Goal: Task Accomplishment & Management: Use online tool/utility

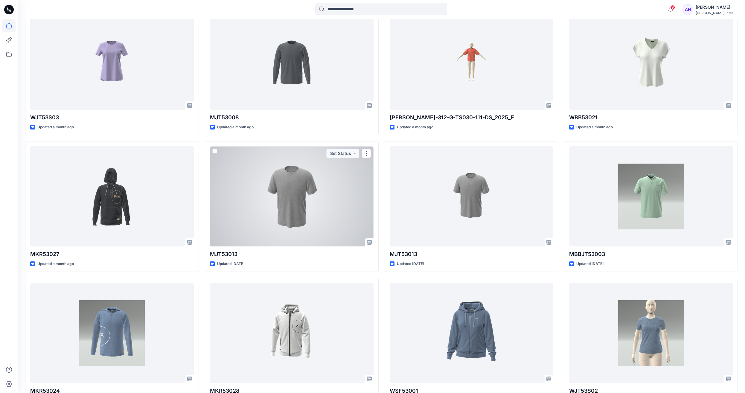
scroll to position [1092, 0]
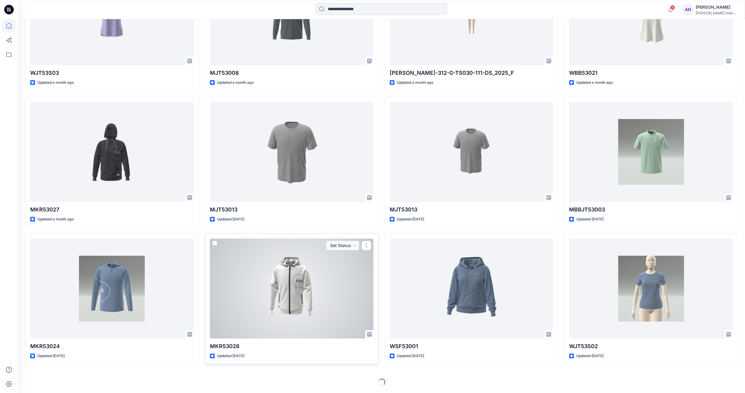
click at [299, 281] on div at bounding box center [292, 288] width 164 height 100
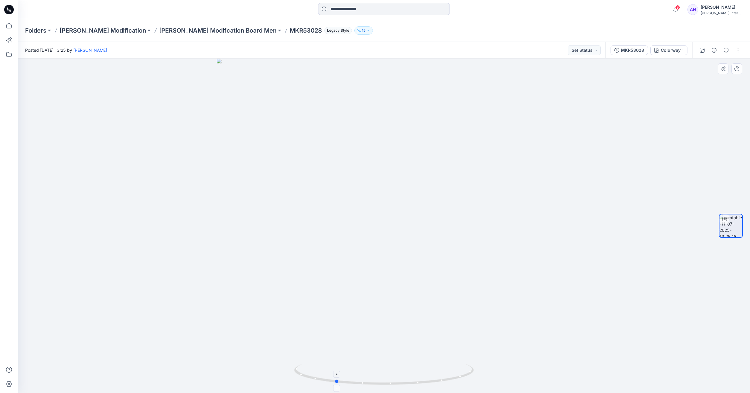
drag, startPoint x: 385, startPoint y: 374, endPoint x: 346, endPoint y: 374, distance: 38.6
click at [346, 374] on icon at bounding box center [384, 375] width 181 height 22
drag, startPoint x: 408, startPoint y: 354, endPoint x: 366, endPoint y: 354, distance: 41.3
click at [366, 354] on div at bounding box center [384, 226] width 732 height 335
drag, startPoint x: 416, startPoint y: 337, endPoint x: 342, endPoint y: 342, distance: 74.4
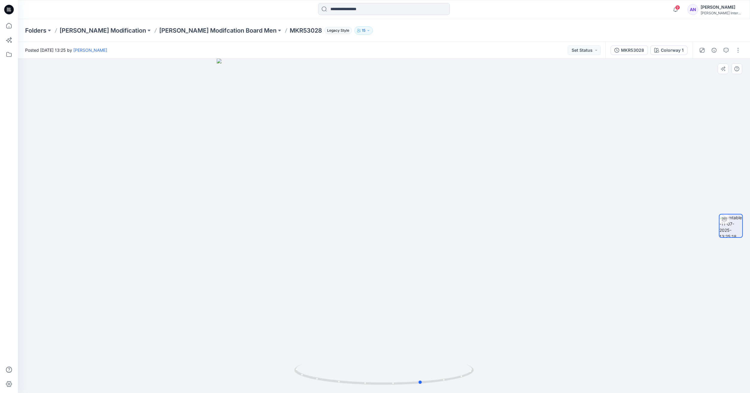
click at [342, 342] on div at bounding box center [384, 226] width 732 height 335
drag, startPoint x: 398, startPoint y: 322, endPoint x: 368, endPoint y: 327, distance: 30.6
click at [368, 327] on div at bounding box center [384, 226] width 732 height 335
drag, startPoint x: 397, startPoint y: 324, endPoint x: 428, endPoint y: 314, distance: 32.4
click at [428, 314] on div at bounding box center [384, 226] width 732 height 335
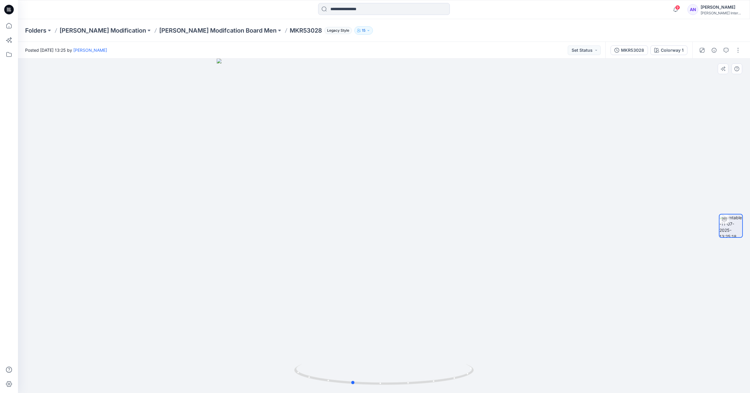
drag, startPoint x: 378, startPoint y: 320, endPoint x: 373, endPoint y: 320, distance: 4.8
click at [373, 320] on div at bounding box center [384, 226] width 732 height 335
drag, startPoint x: 400, startPoint y: 305, endPoint x: 294, endPoint y: 306, distance: 106.5
click at [294, 306] on div at bounding box center [384, 226] width 732 height 335
drag, startPoint x: 446, startPoint y: 264, endPoint x: 395, endPoint y: 267, distance: 51.3
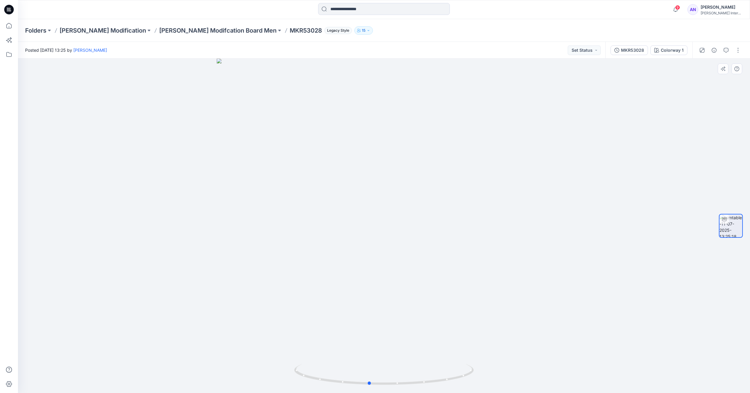
click at [395, 267] on div at bounding box center [384, 226] width 732 height 335
click at [84, 30] on p "[PERSON_NAME] Modification" at bounding box center [103, 30] width 86 height 8
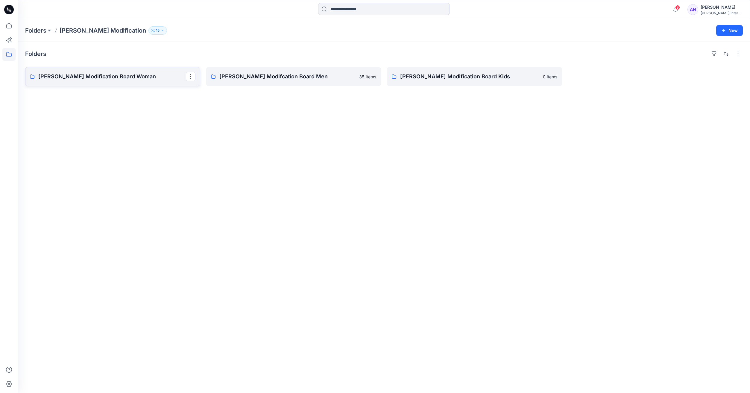
click at [108, 82] on link "[PERSON_NAME] Modification Board Woman" at bounding box center [112, 76] width 175 height 19
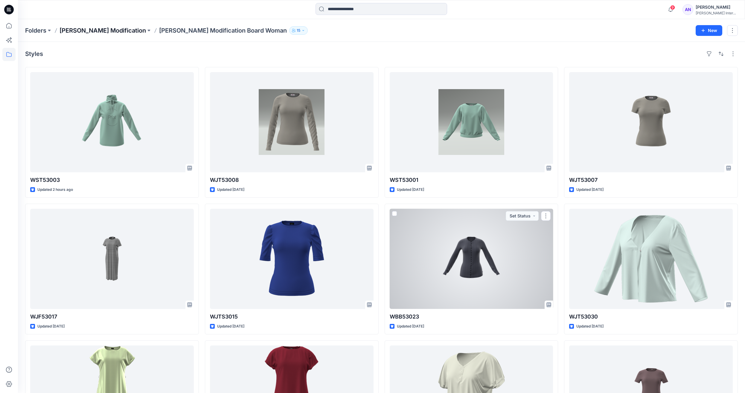
click at [107, 32] on p "[PERSON_NAME] Modification" at bounding box center [103, 30] width 86 height 8
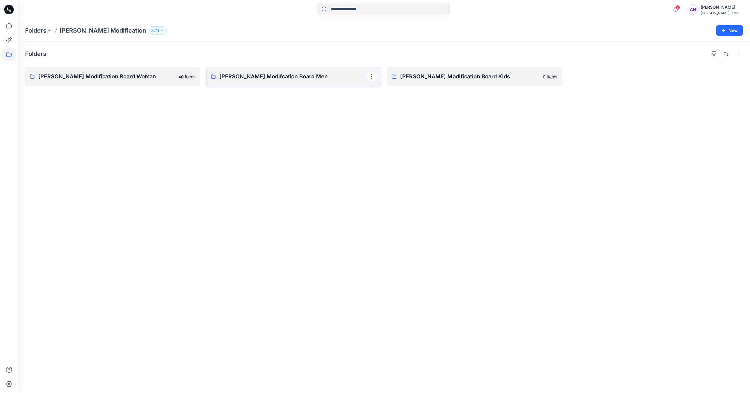
click at [261, 80] on p "[PERSON_NAME] Modifcation Board Men" at bounding box center [293, 76] width 148 height 8
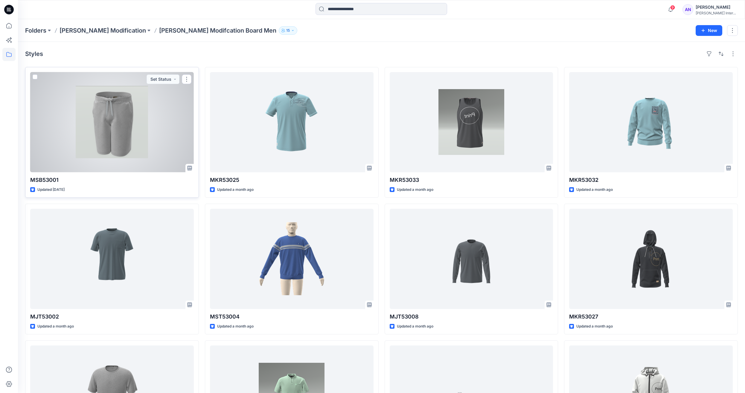
click at [121, 108] on div at bounding box center [112, 122] width 164 height 100
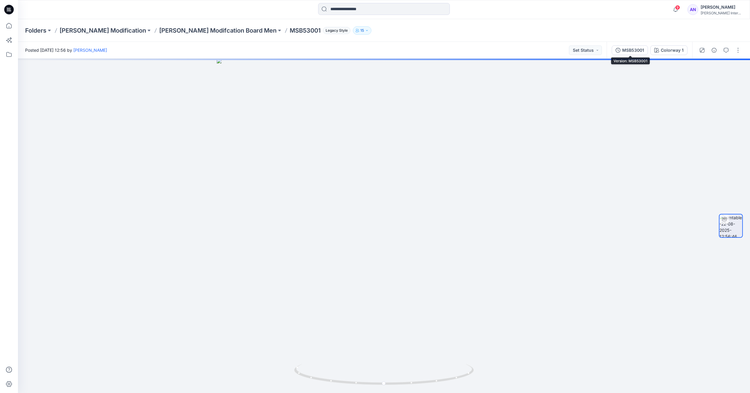
click at [627, 54] on button "MSB53001" at bounding box center [630, 50] width 36 height 10
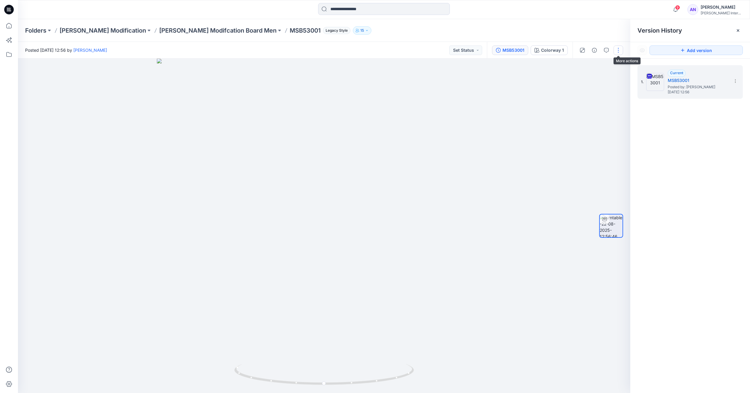
click at [615, 52] on button "button" at bounding box center [618, 50] width 10 height 10
click at [597, 96] on p "Duplicate to..." at bounding box center [589, 97] width 27 height 6
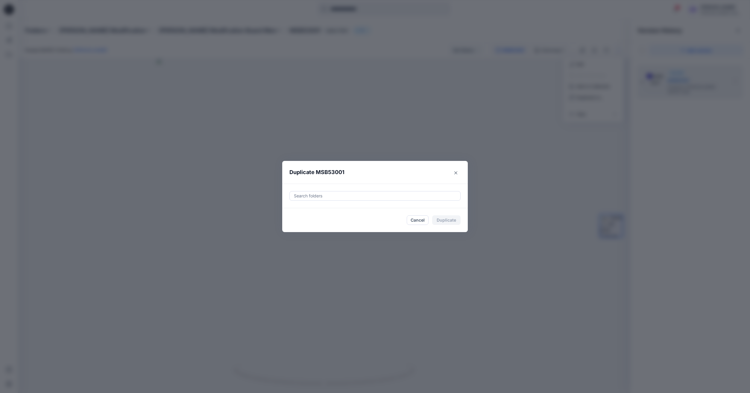
click at [326, 197] on div at bounding box center [374, 195] width 163 height 7
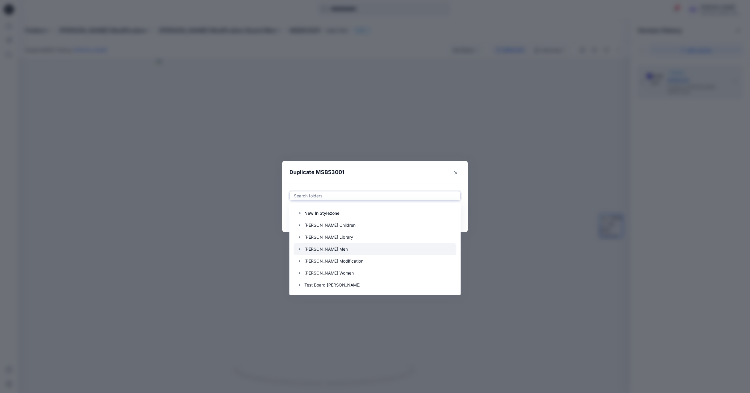
click at [319, 251] on div at bounding box center [375, 249] width 163 height 12
click at [310, 250] on div at bounding box center [375, 249] width 163 height 12
click at [300, 250] on icon "button" at bounding box center [299, 249] width 5 height 5
click at [320, 250] on p "OTTO_Men_S153" at bounding box center [327, 249] width 34 height 7
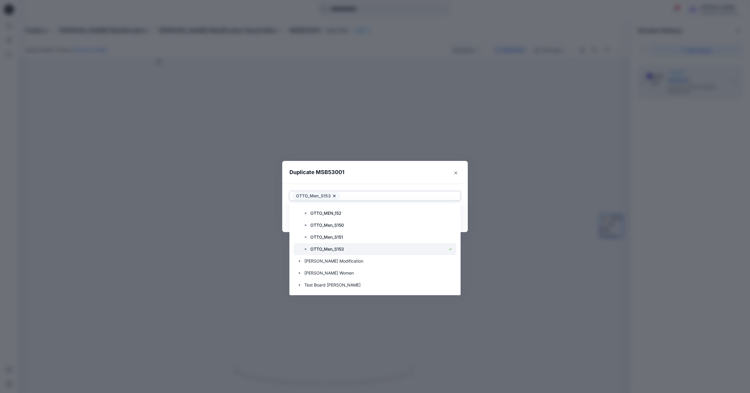
click at [343, 248] on p "OTTO_Men_S153" at bounding box center [327, 249] width 34 height 7
click at [330, 249] on p "OTTO_Men_S153" at bounding box center [327, 249] width 34 height 7
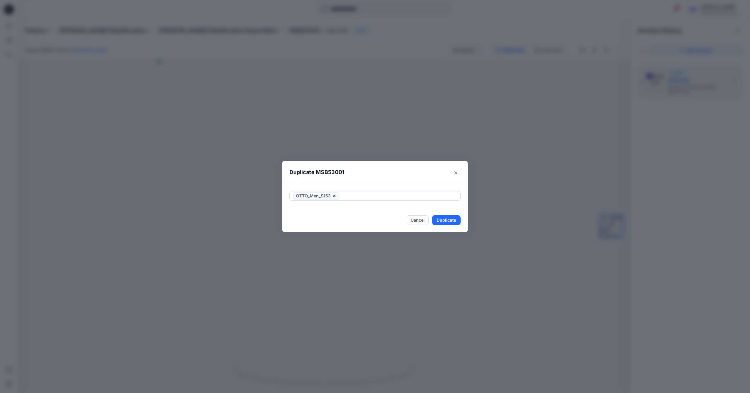
drag, startPoint x: 441, startPoint y: 174, endPoint x: 439, endPoint y: 152, distance: 21.9
click at [439, 152] on div "Duplicate MSB53001 OTTO_Men_S153 Cancel Duplicate" at bounding box center [375, 196] width 750 height 393
click at [452, 219] on button "Duplicate" at bounding box center [446, 220] width 28 height 10
click at [452, 222] on button "Close" at bounding box center [450, 220] width 19 height 10
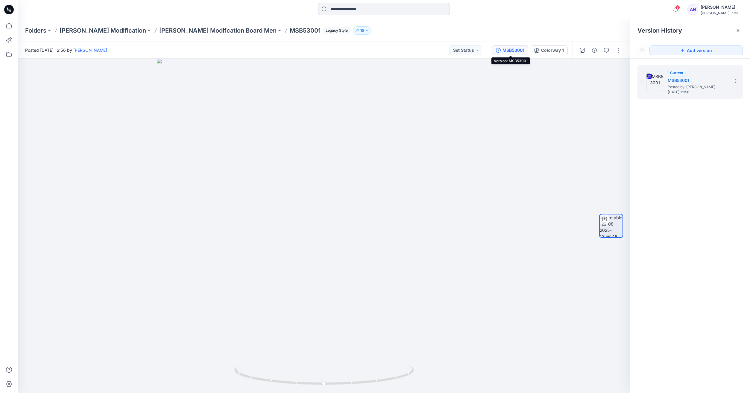
click at [512, 54] on button "MSB53001" at bounding box center [510, 50] width 36 height 10
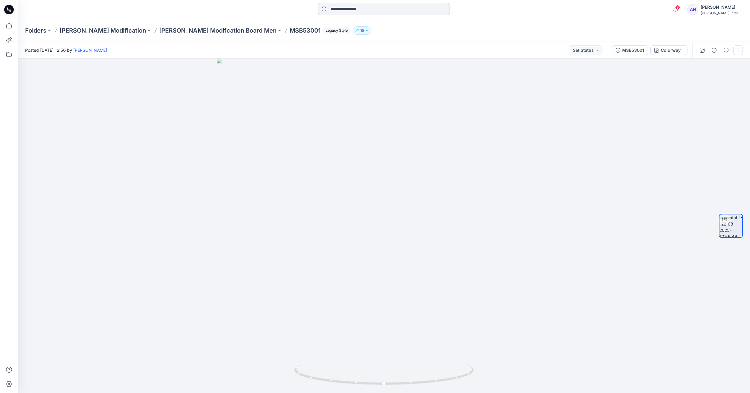
click at [734, 50] on button "button" at bounding box center [738, 50] width 10 height 10
click at [697, 115] on p "View" at bounding box center [700, 114] width 9 height 6
click at [595, 104] on div at bounding box center [384, 226] width 732 height 335
click at [738, 50] on button "button" at bounding box center [738, 50] width 10 height 10
click at [703, 65] on p "Edit" at bounding box center [699, 64] width 7 height 6
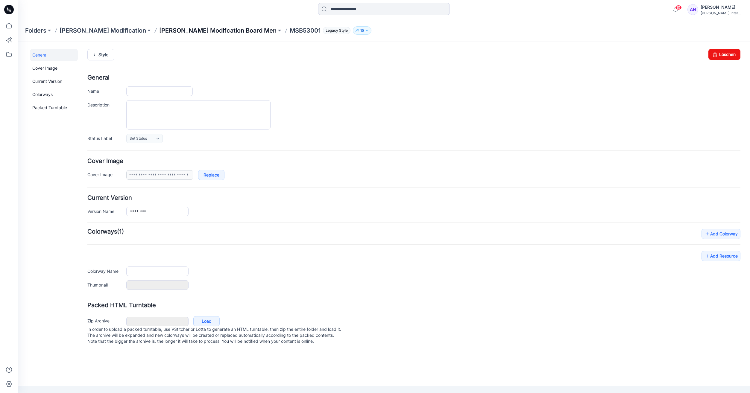
type input "********"
type input "**********"
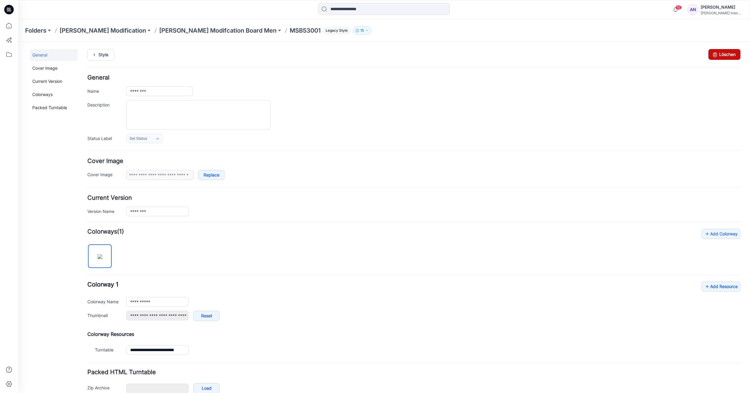
click at [723, 54] on link "Löschen" at bounding box center [724, 54] width 32 height 11
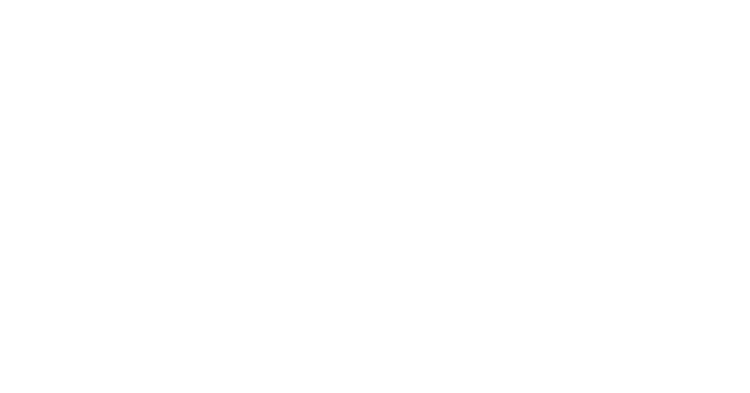
click at [36, 0] on html at bounding box center [375, 0] width 750 height 0
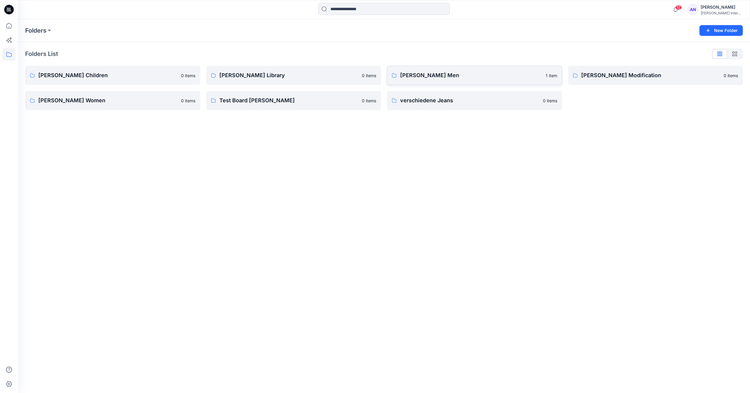
click at [486, 77] on p "[PERSON_NAME] Men" at bounding box center [471, 75] width 142 height 8
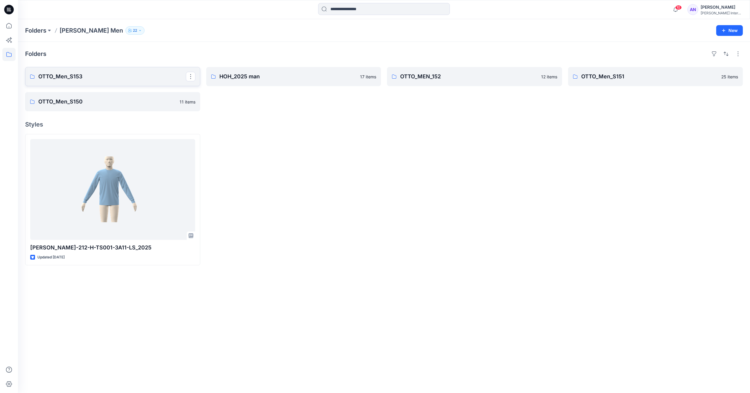
click at [80, 78] on p "OTTO_Men_S153" at bounding box center [112, 76] width 148 height 8
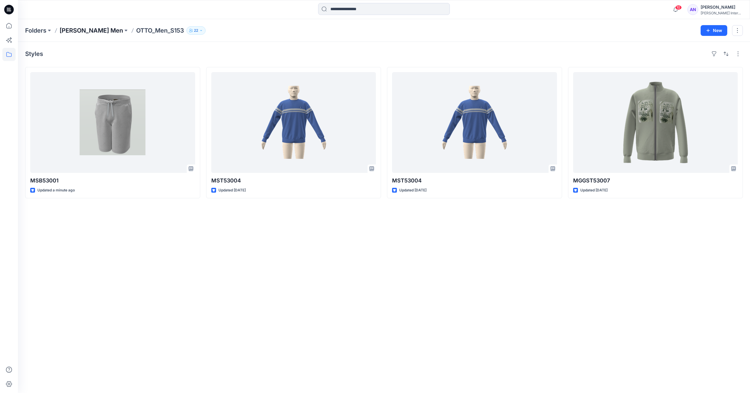
click at [67, 31] on p "[PERSON_NAME] Men" at bounding box center [91, 30] width 63 height 8
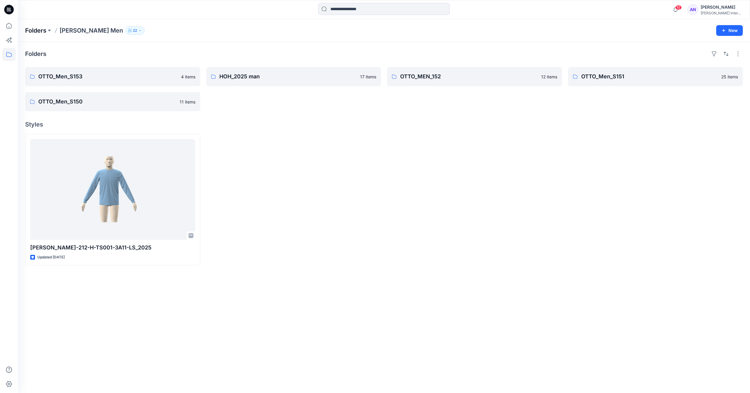
click at [39, 34] on p "Folders" at bounding box center [35, 30] width 21 height 8
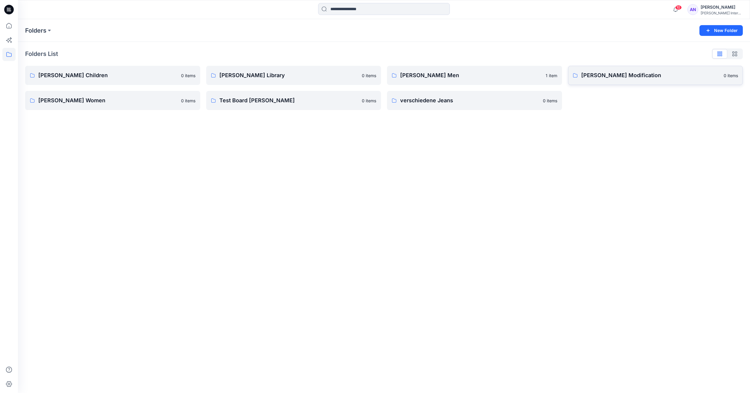
click at [584, 72] on p "[PERSON_NAME] Modification" at bounding box center [650, 75] width 139 height 8
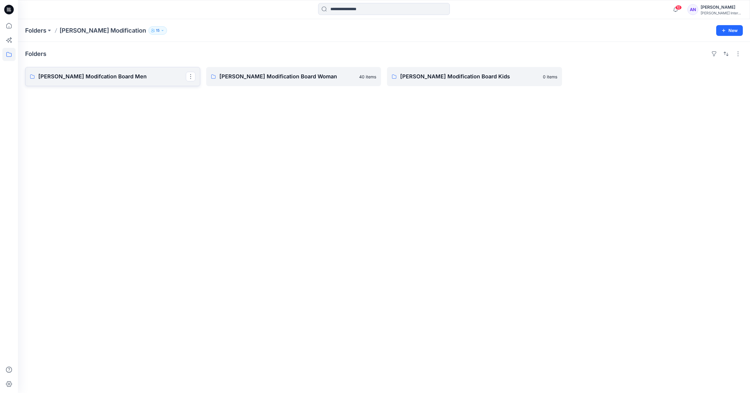
click at [101, 79] on p "[PERSON_NAME] Modifcation Board Men" at bounding box center [112, 76] width 148 height 8
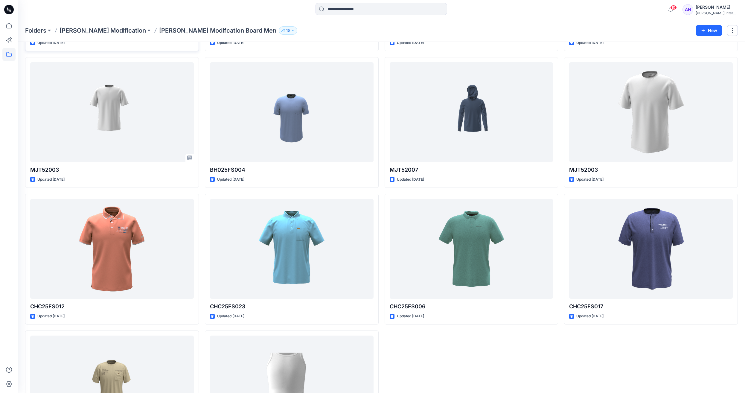
scroll to position [906, 0]
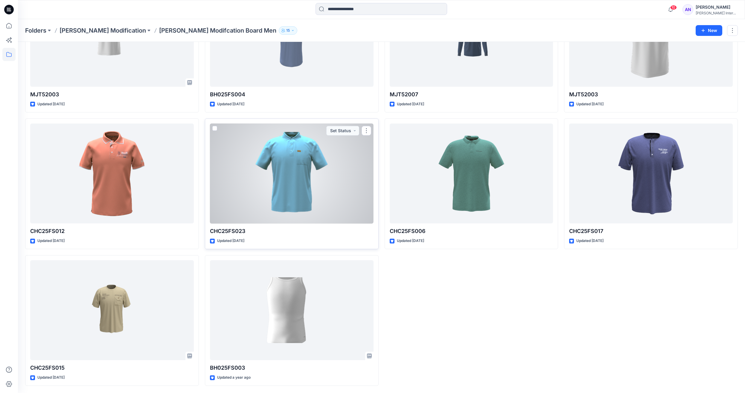
click at [230, 232] on p "CHC25FS023" at bounding box center [292, 231] width 164 height 8
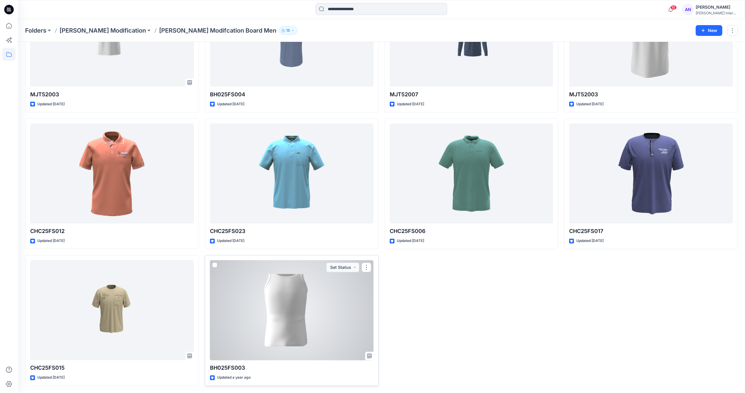
click at [312, 310] on div at bounding box center [292, 310] width 164 height 100
